Goal: Information Seeking & Learning: Learn about a topic

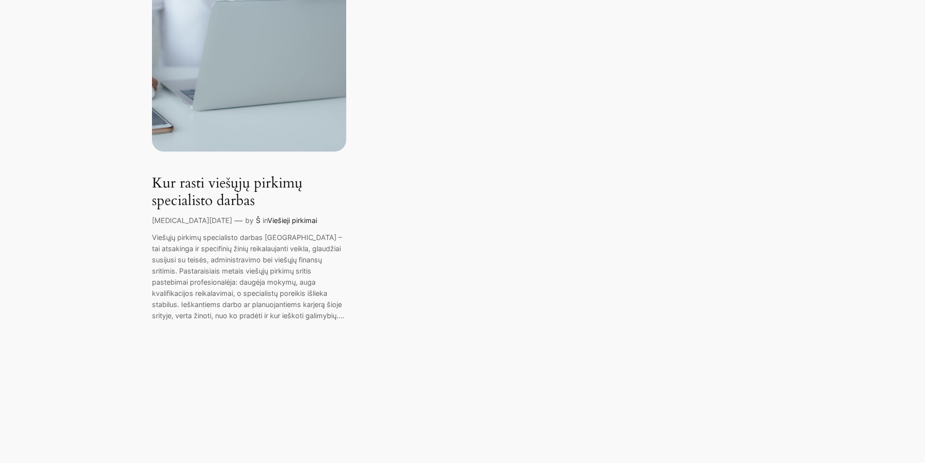
scroll to position [388, 0]
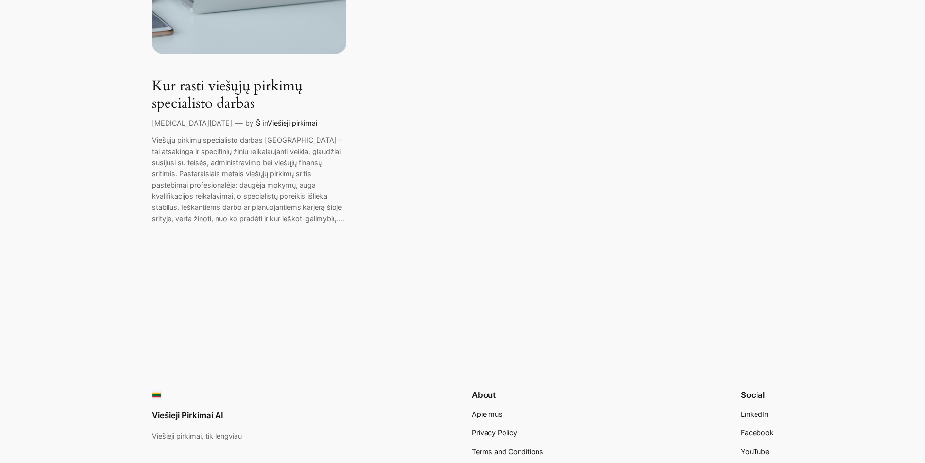
click at [223, 105] on link "Kur rasti viešųjų pirkimų specialisto darbas" at bounding box center [249, 95] width 194 height 34
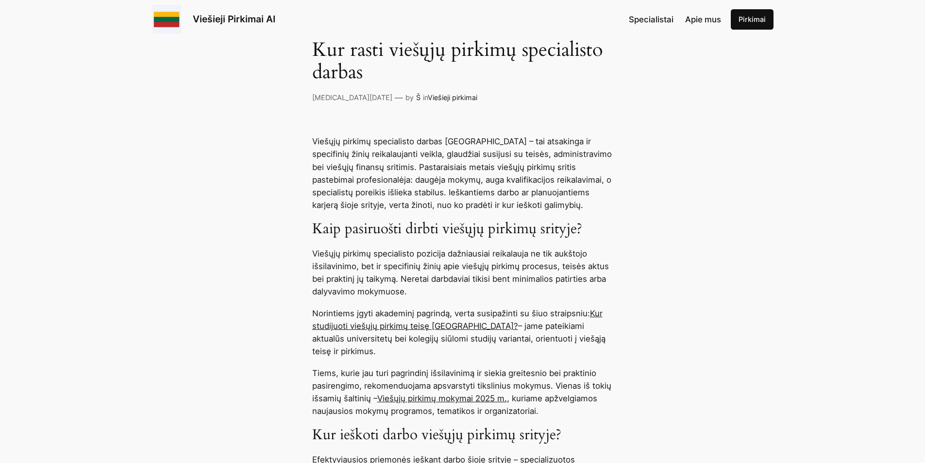
scroll to position [340, 0]
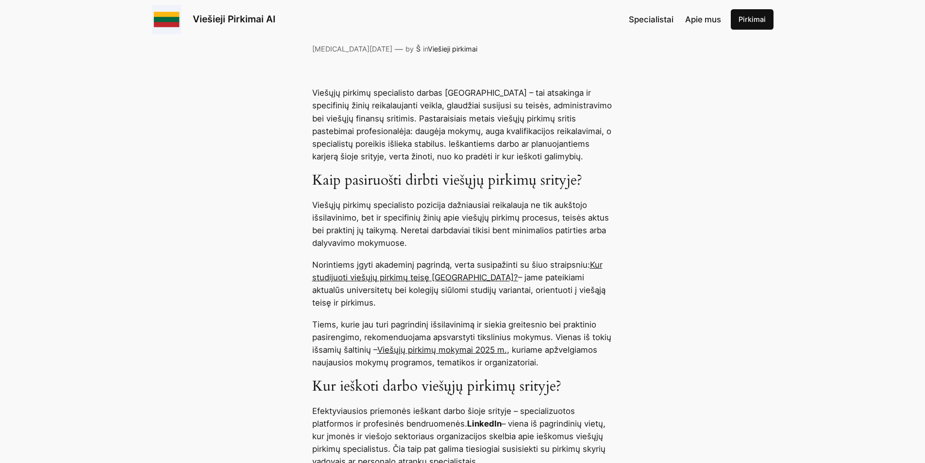
click at [387, 277] on link "Kur studijuoti viešųjų pirkimų teisę [GEOGRAPHIC_DATA]?" at bounding box center [457, 271] width 290 height 22
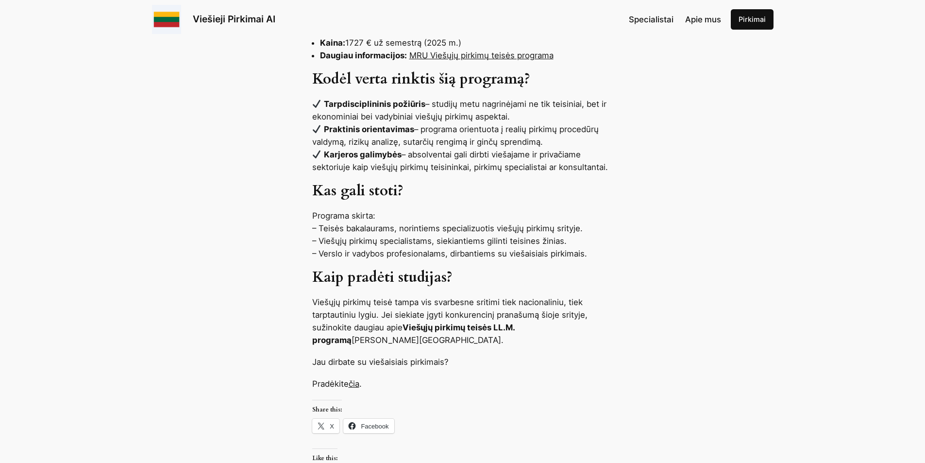
scroll to position [1020, 0]
